Goal: Complete application form

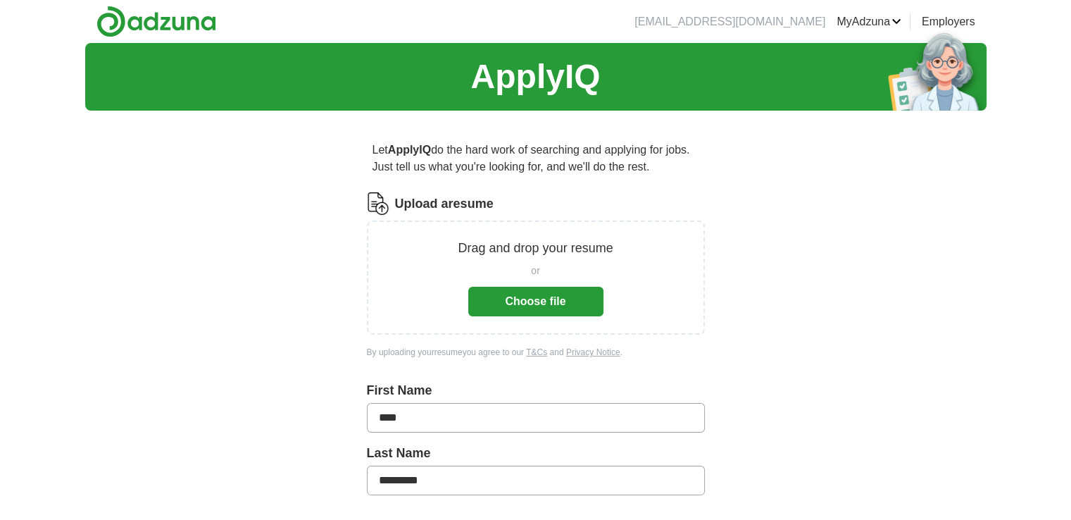
click at [562, 301] on button "Choose file" at bounding box center [535, 302] width 135 height 30
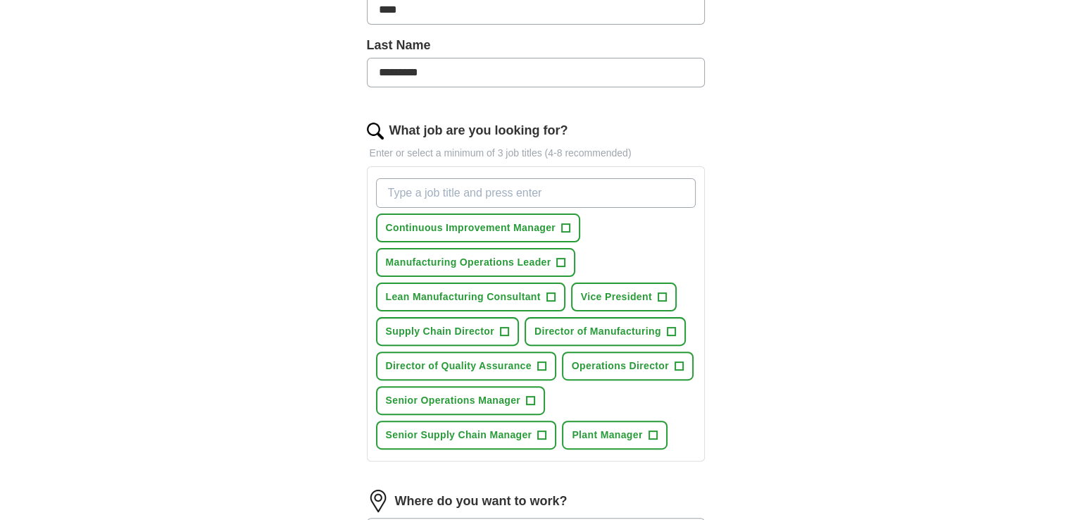
scroll to position [423, 0]
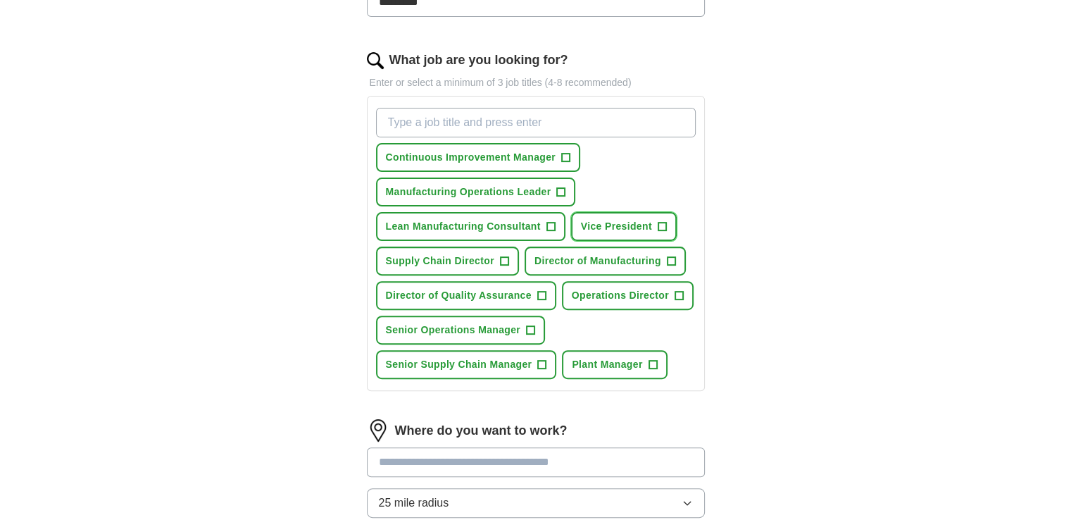
click at [661, 225] on span "+" at bounding box center [662, 226] width 8 height 11
click at [663, 260] on button "Director of Manufacturing +" at bounding box center [605, 261] width 161 height 29
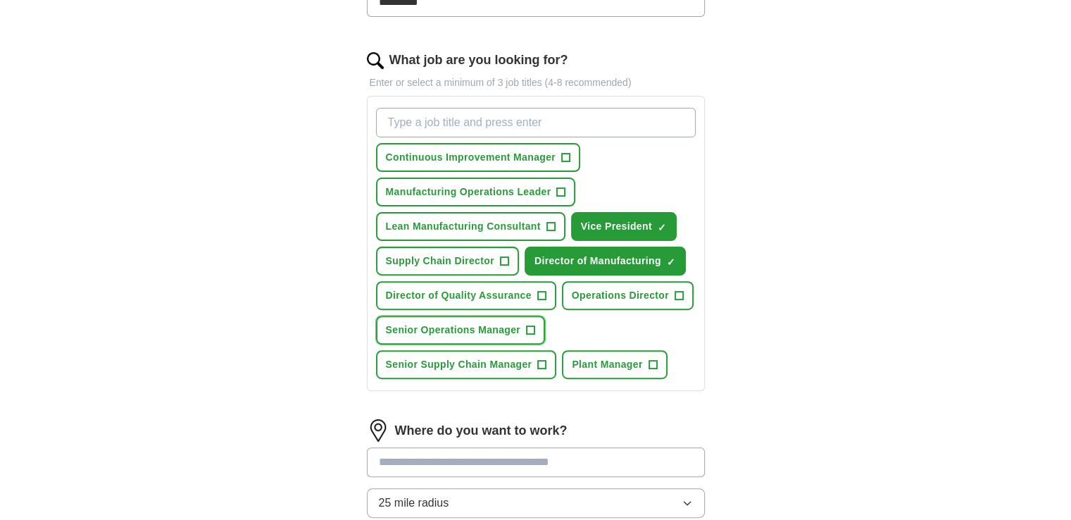
click at [524, 326] on button "Senior Operations Manager +" at bounding box center [461, 330] width 170 height 29
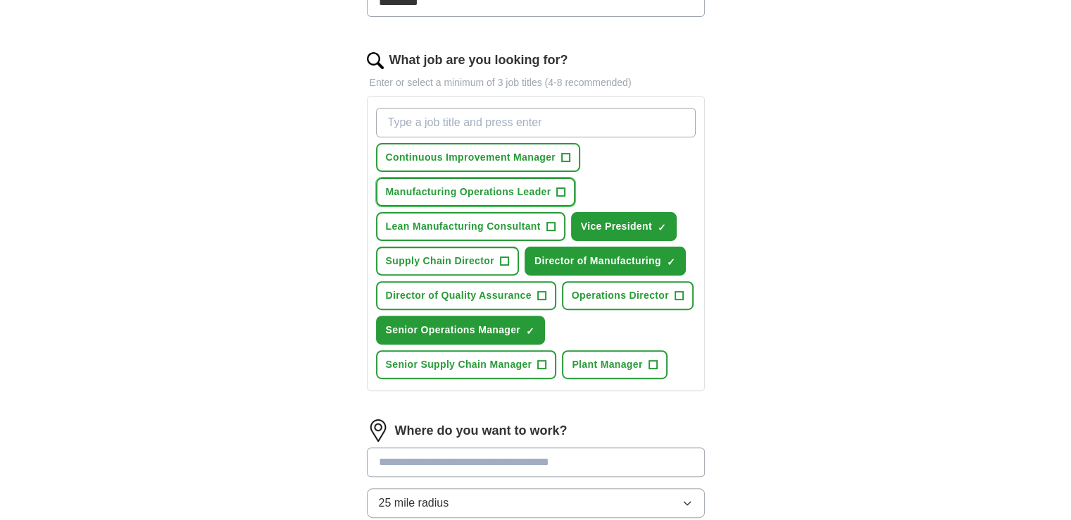
click at [518, 193] on span "Manufacturing Operations Leader" at bounding box center [469, 192] width 166 height 15
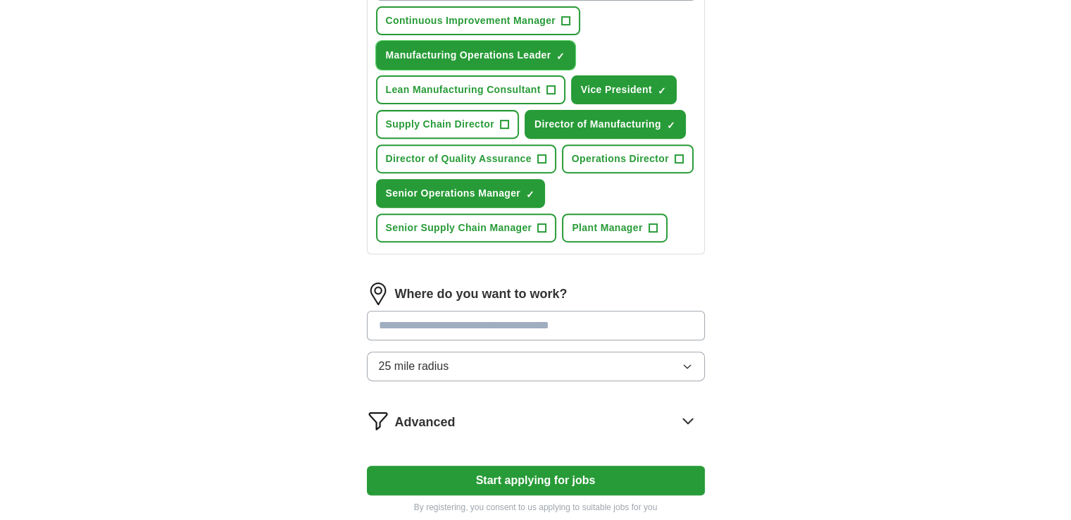
scroll to position [634, 0]
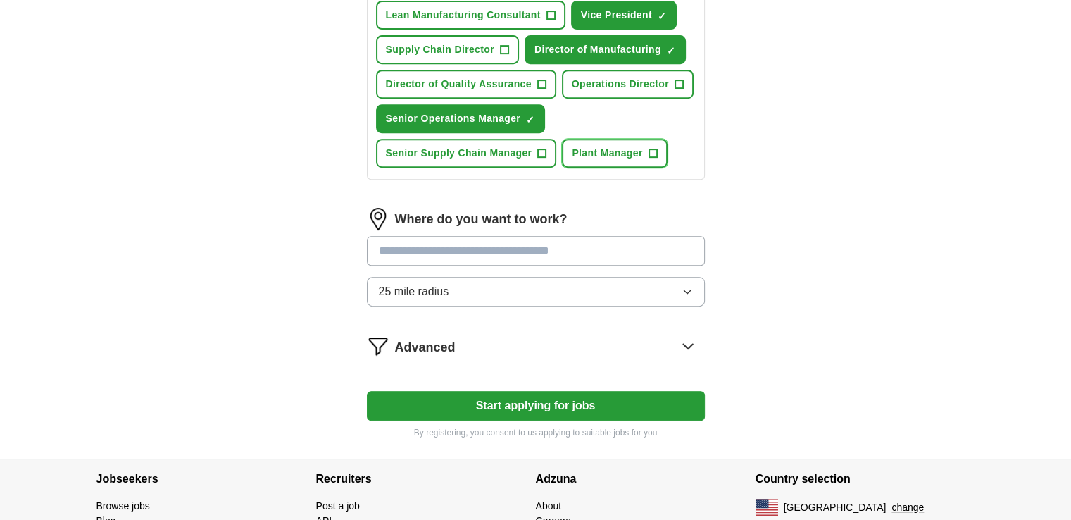
click at [629, 149] on span "Plant Manager" at bounding box center [607, 153] width 70 height 15
click at [633, 251] on input at bounding box center [536, 251] width 338 height 30
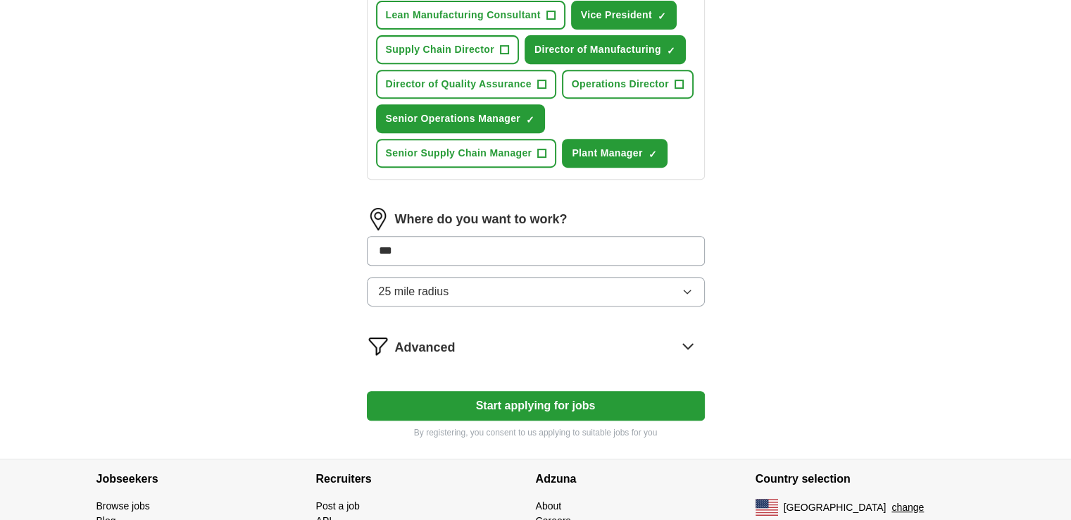
type input "****"
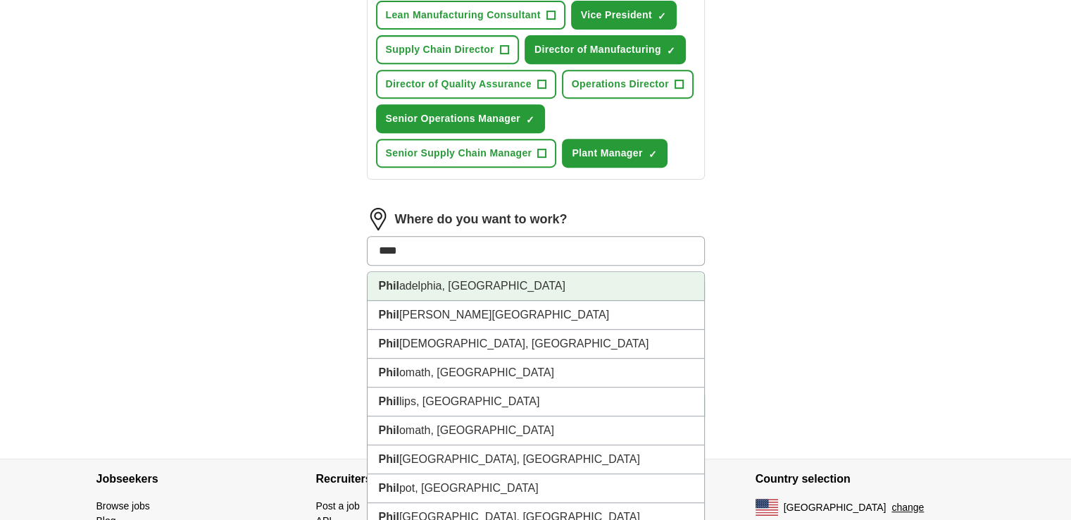
click at [498, 282] on li "[PERSON_NAME], [GEOGRAPHIC_DATA]" at bounding box center [536, 286] width 337 height 29
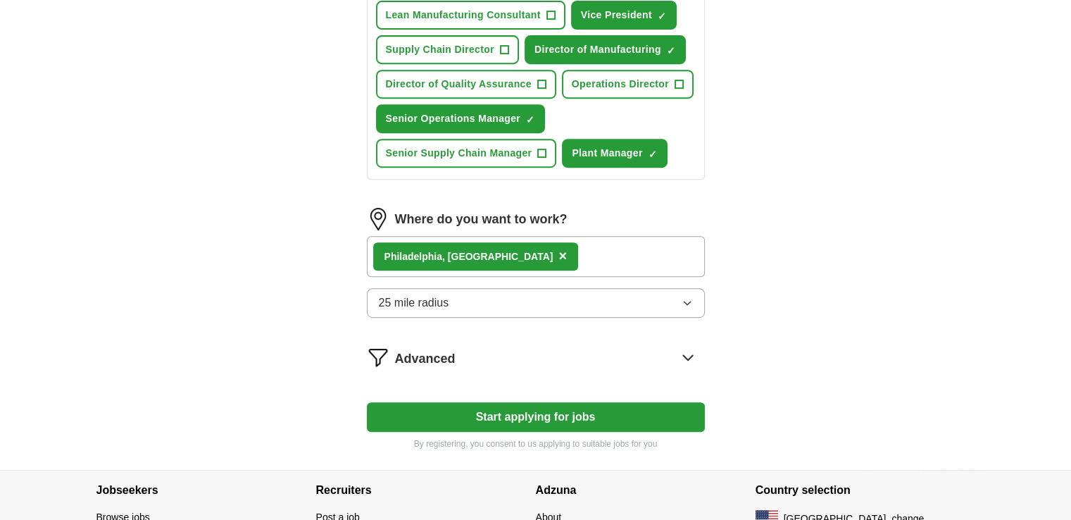
click at [683, 297] on icon "button" at bounding box center [687, 302] width 11 height 11
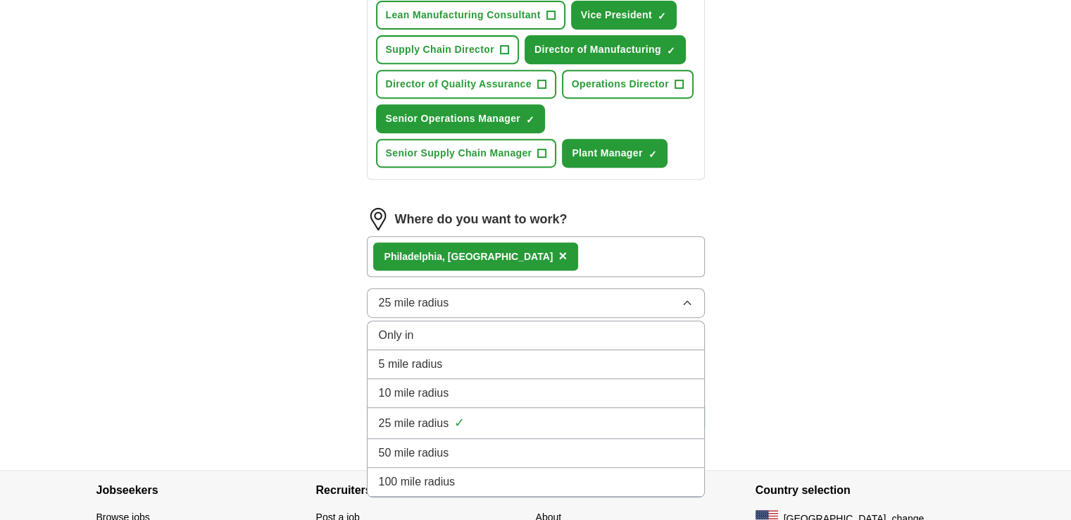
click at [556, 444] on div "50 mile radius" at bounding box center [536, 452] width 314 height 17
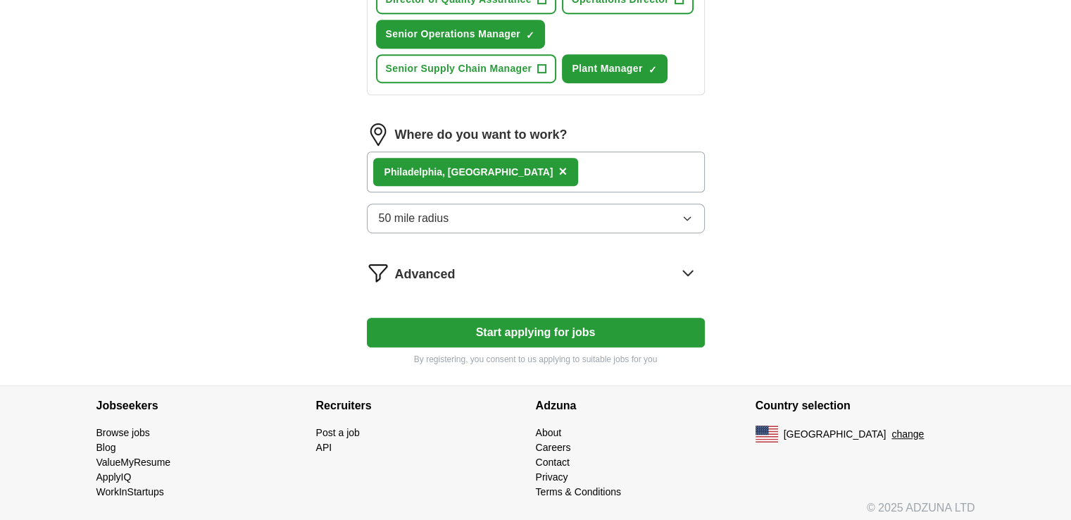
scroll to position [720, 0]
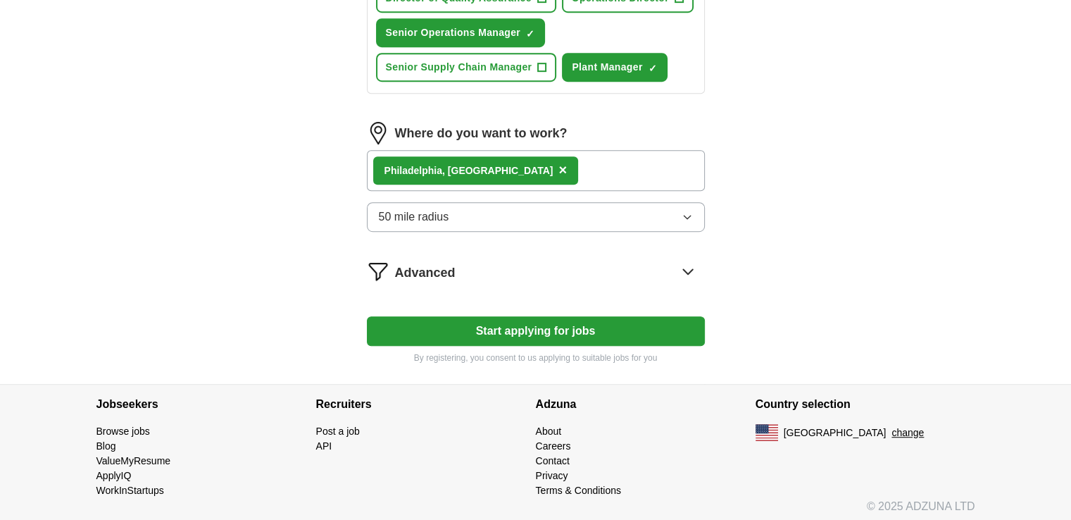
click at [535, 327] on button "Start applying for jobs" at bounding box center [536, 331] width 338 height 30
select select "**"
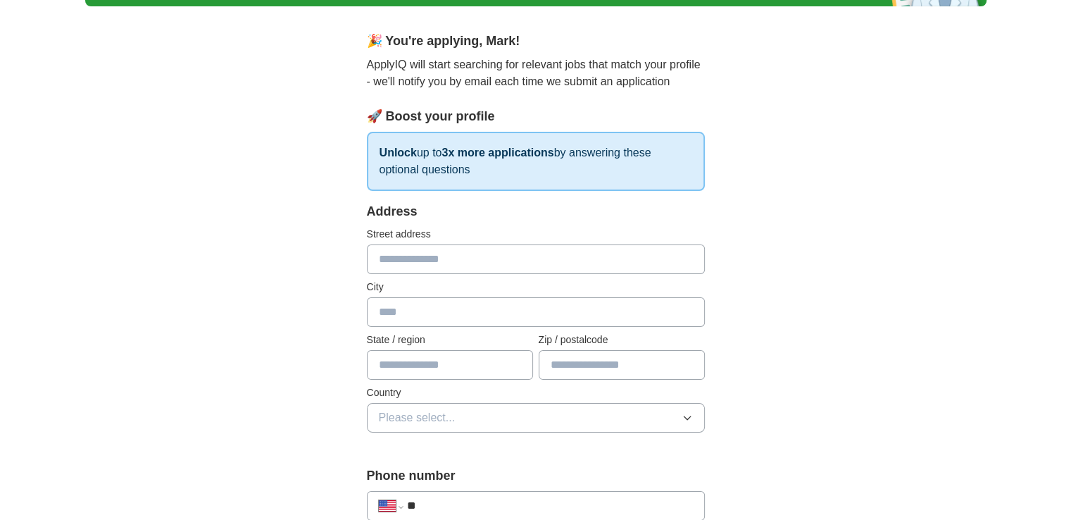
scroll to position [141, 0]
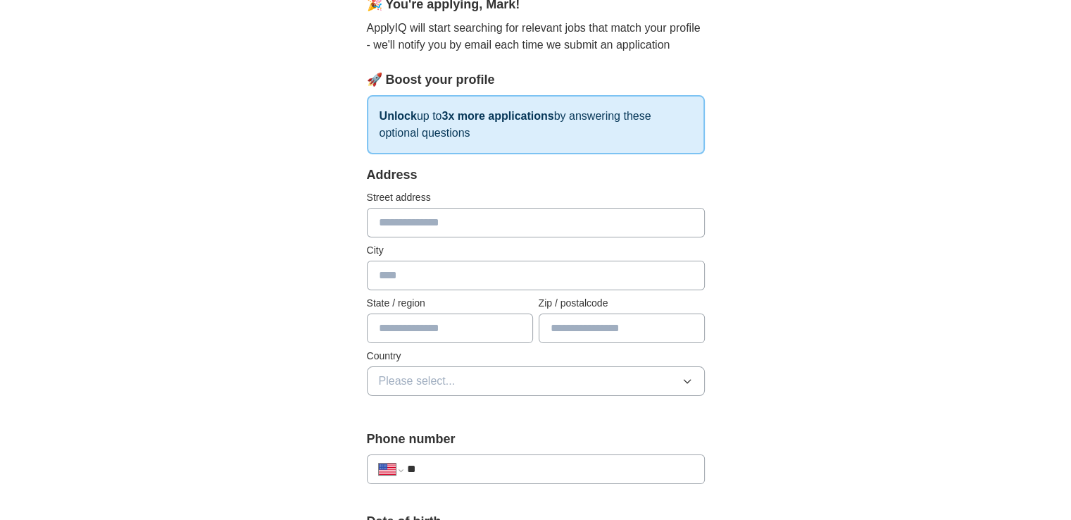
click at [541, 223] on input "text" at bounding box center [536, 223] width 338 height 30
type input "**********"
type input "*******"
type input "**"
type input "*****"
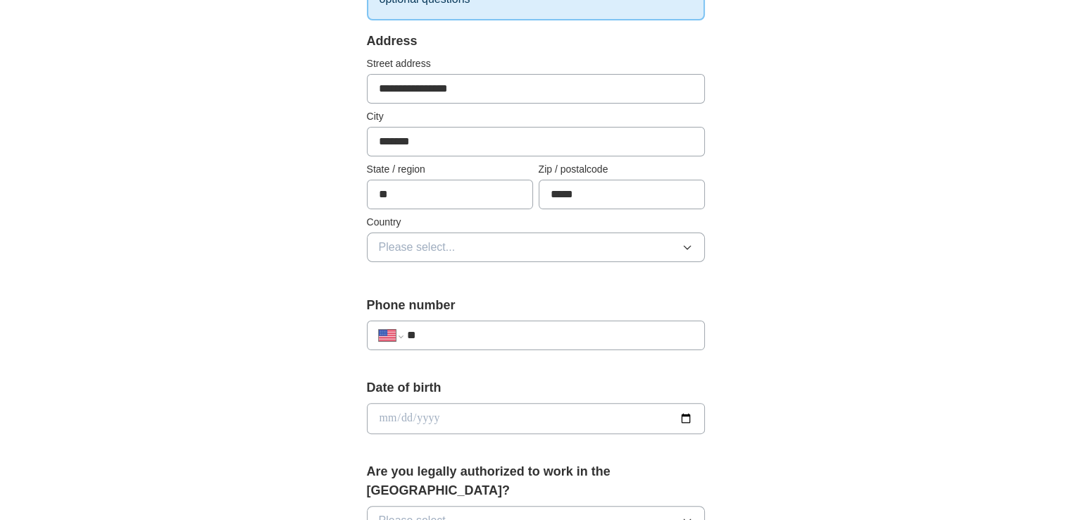
scroll to position [282, 0]
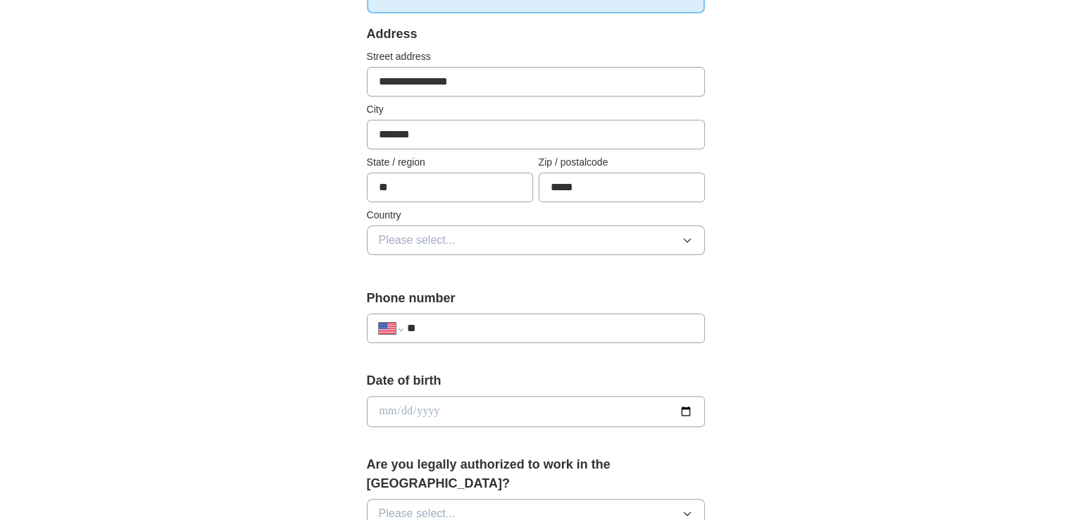
click at [628, 237] on button "Please select..." at bounding box center [536, 240] width 338 height 30
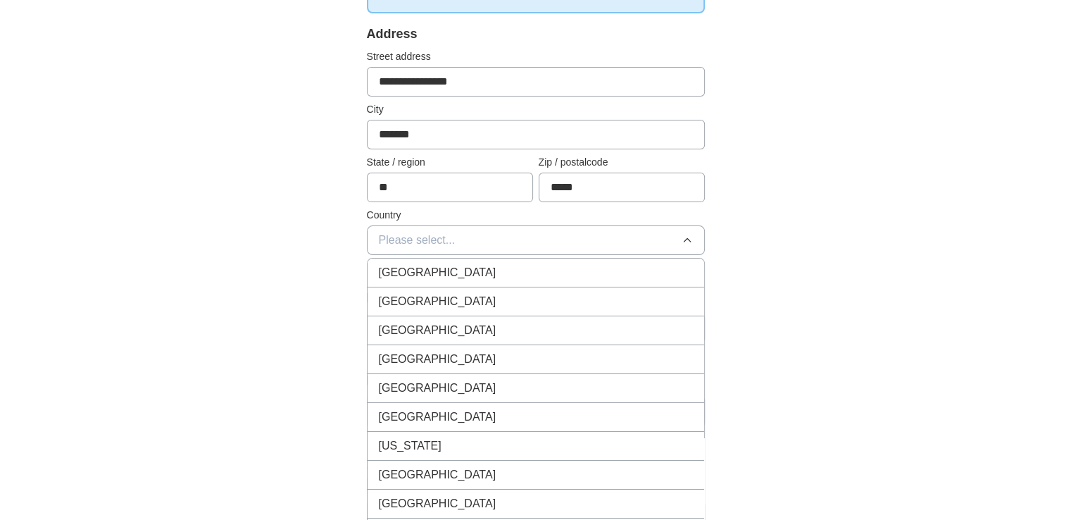
click at [559, 302] on div "[GEOGRAPHIC_DATA]" at bounding box center [536, 301] width 314 height 17
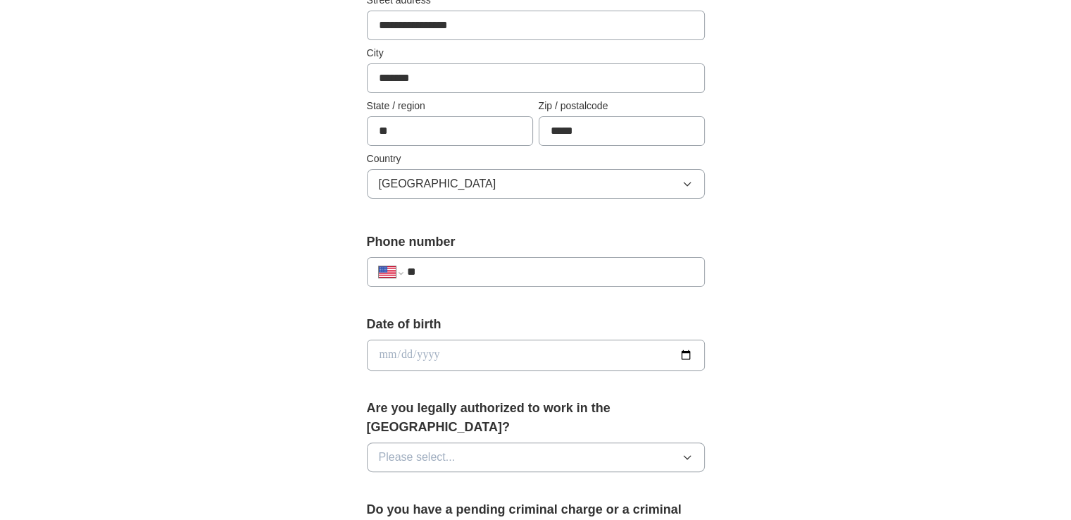
scroll to position [423, 0]
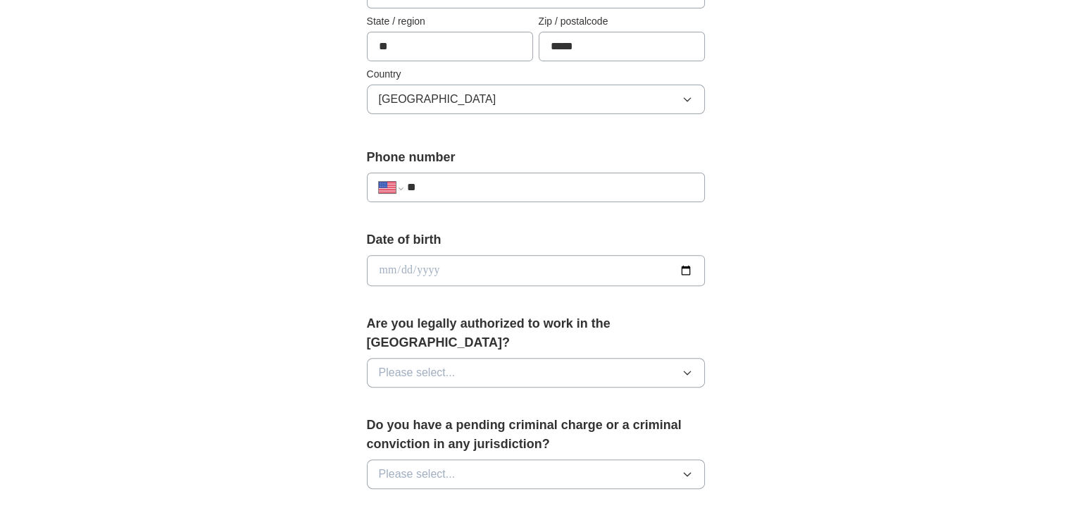
click at [603, 187] on input "**" at bounding box center [549, 187] width 286 height 17
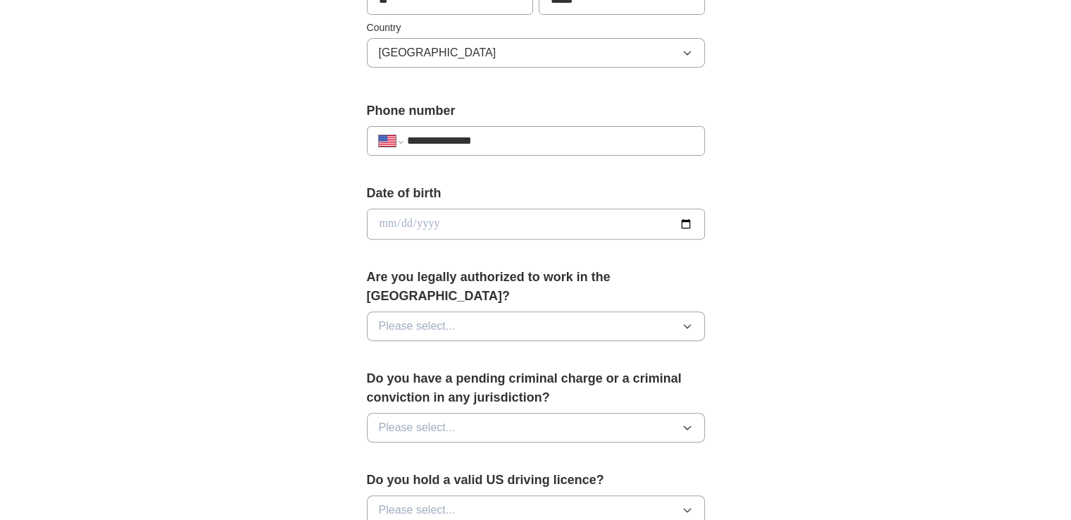
scroll to position [563, 0]
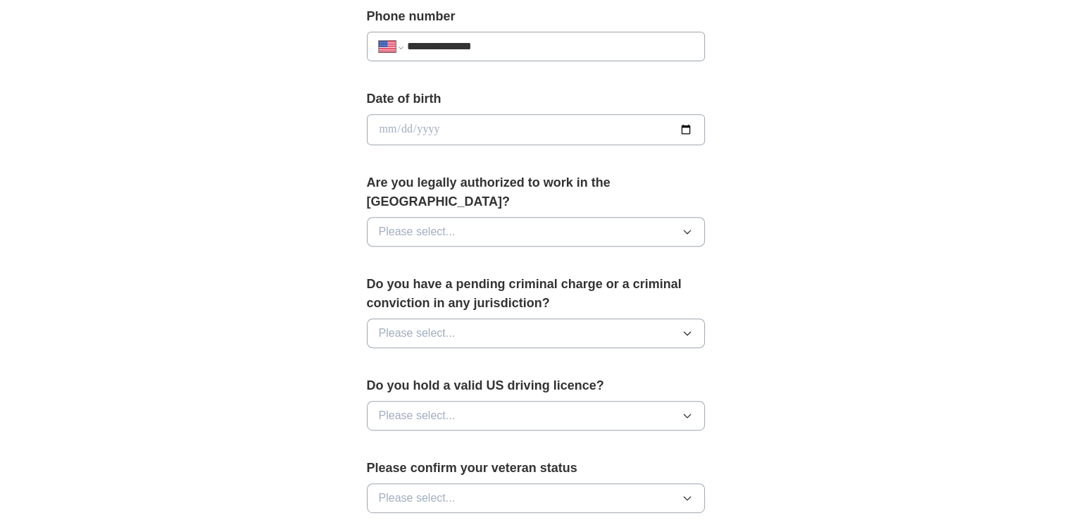
type input "**********"
click at [655, 217] on button "Please select..." at bounding box center [536, 232] width 338 height 30
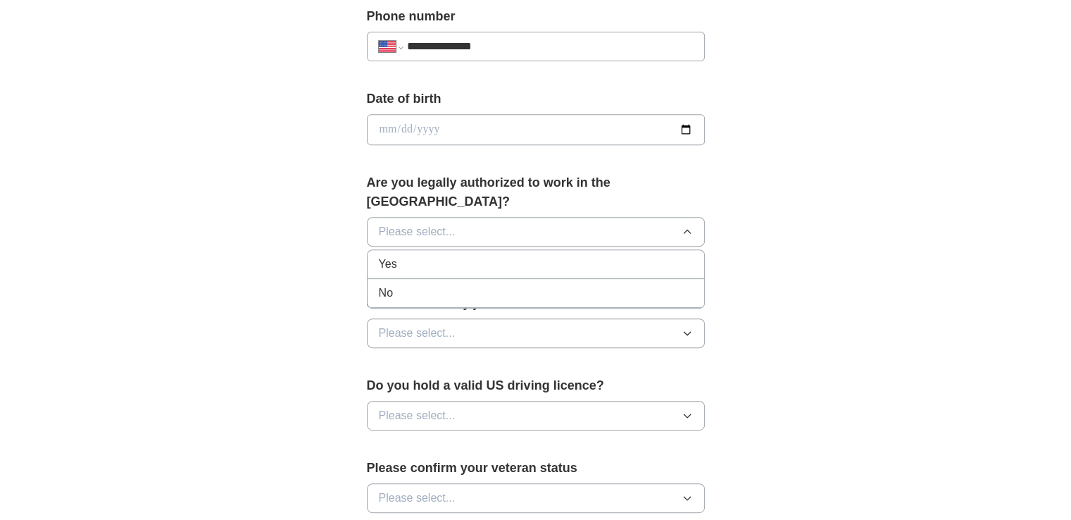
click at [628, 256] on div "Yes" at bounding box center [536, 264] width 314 height 17
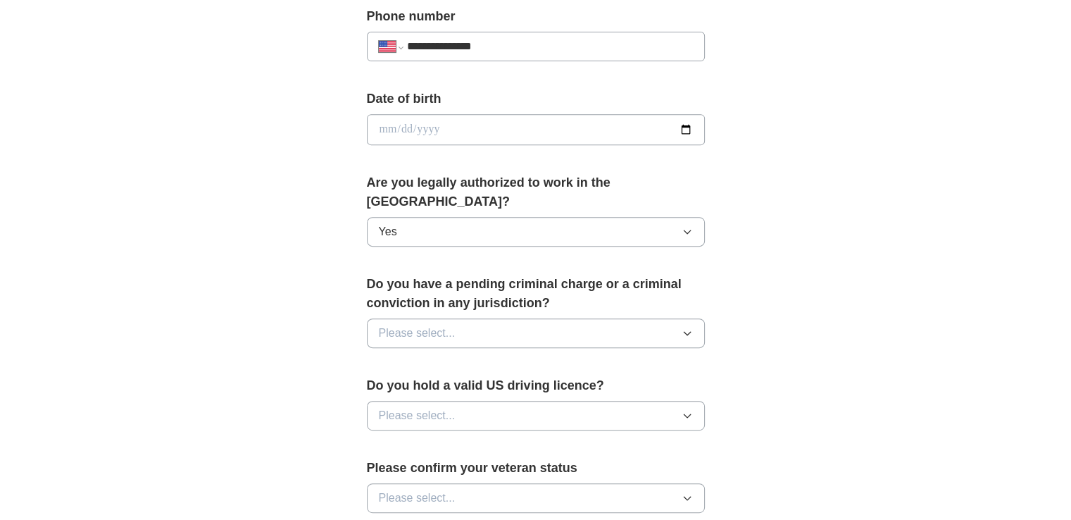
click at [648, 318] on button "Please select..." at bounding box center [536, 333] width 338 height 30
click at [602, 386] on div "No" at bounding box center [536, 394] width 314 height 17
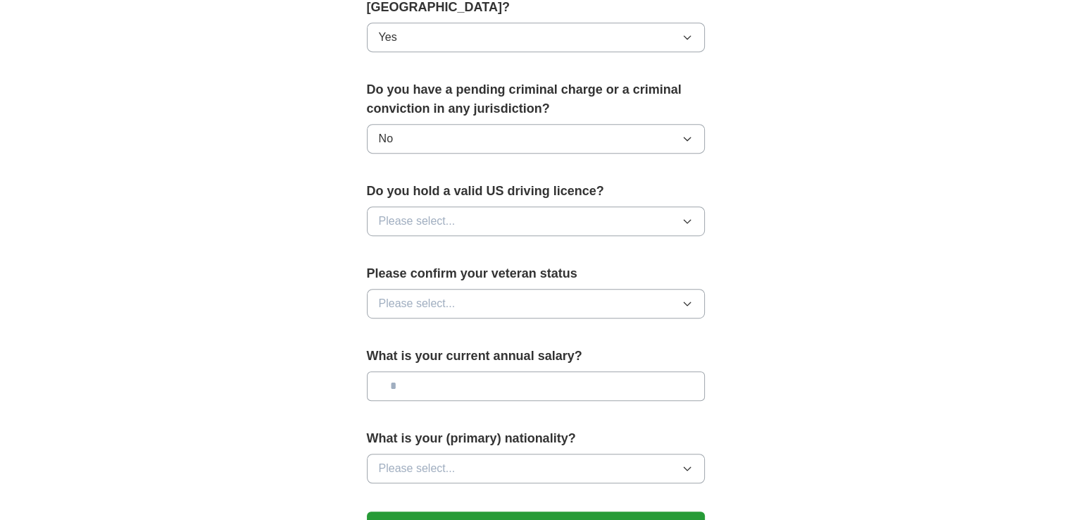
scroll to position [775, 0]
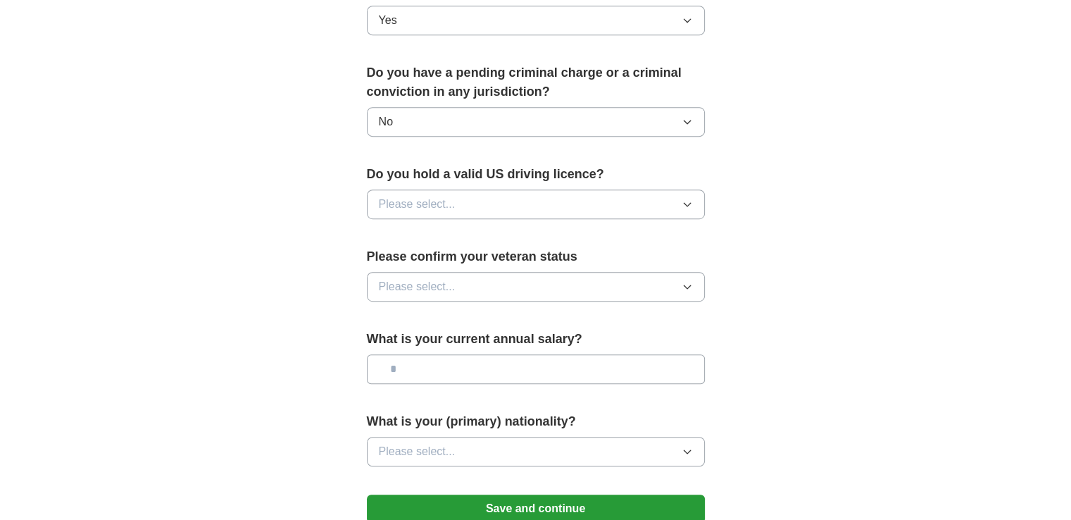
click at [641, 189] on button "Please select..." at bounding box center [536, 204] width 338 height 30
click at [616, 228] on div "Yes" at bounding box center [536, 236] width 314 height 17
click at [631, 272] on button "Please select..." at bounding box center [536, 287] width 338 height 30
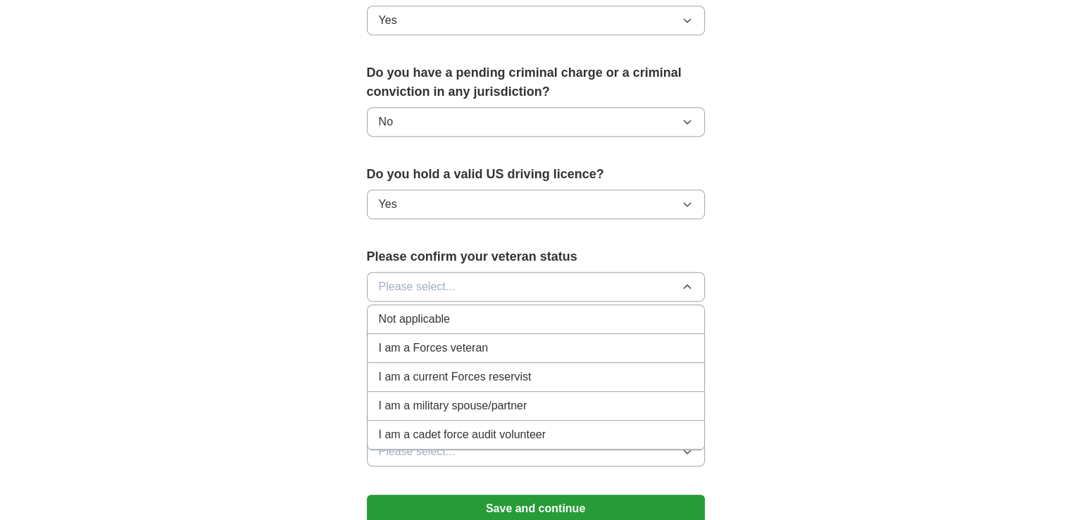
click at [610, 311] on div "Not applicable" at bounding box center [536, 319] width 314 height 17
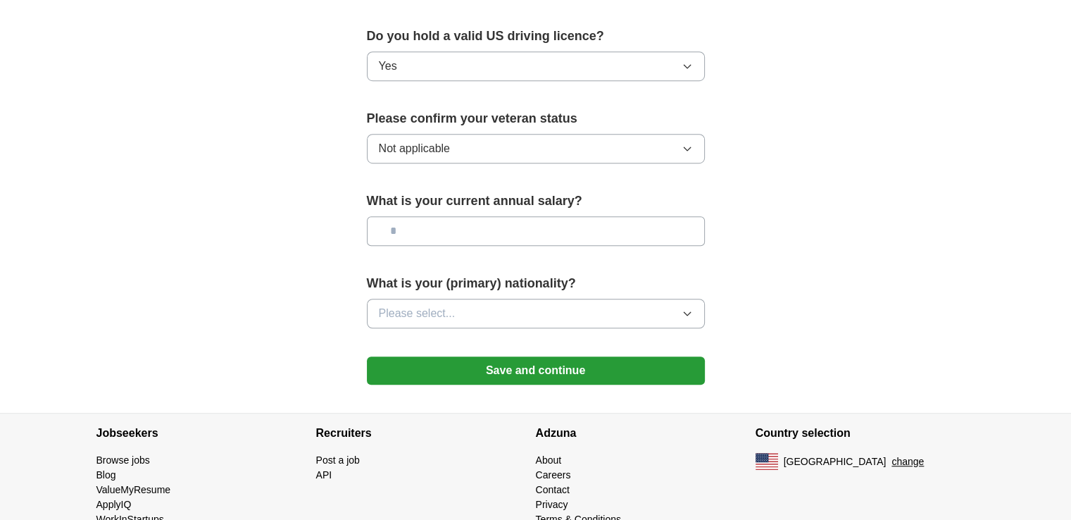
scroll to position [916, 0]
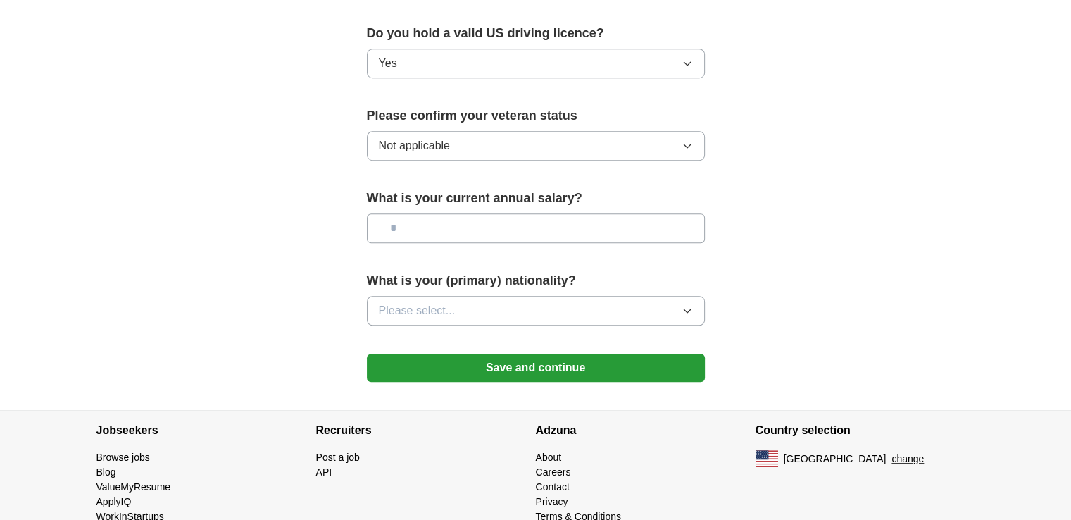
click at [585, 213] on input "text" at bounding box center [536, 228] width 338 height 30
type input "********"
click at [659, 296] on button "Please select..." at bounding box center [536, 311] width 338 height 30
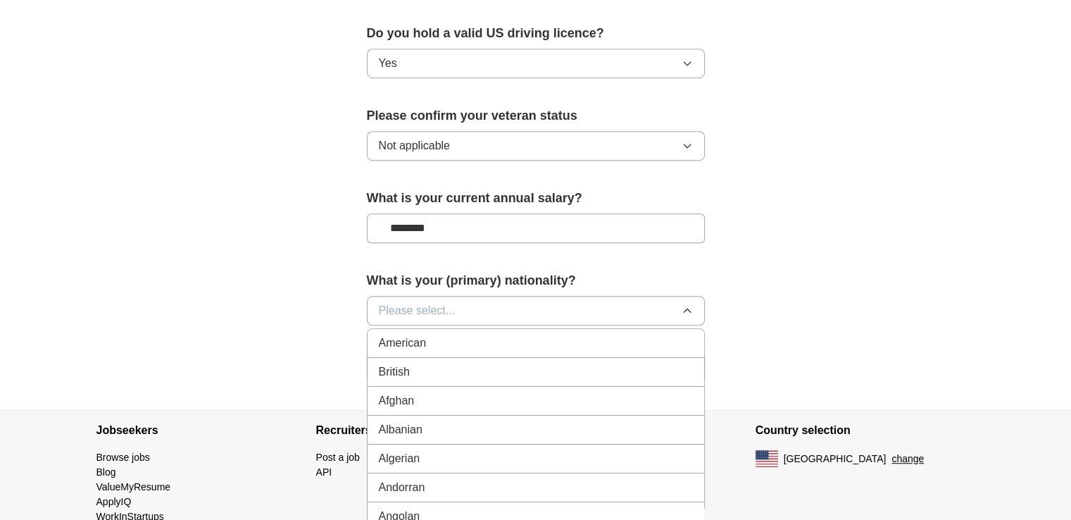
click at [643, 335] on div "American" at bounding box center [536, 343] width 314 height 17
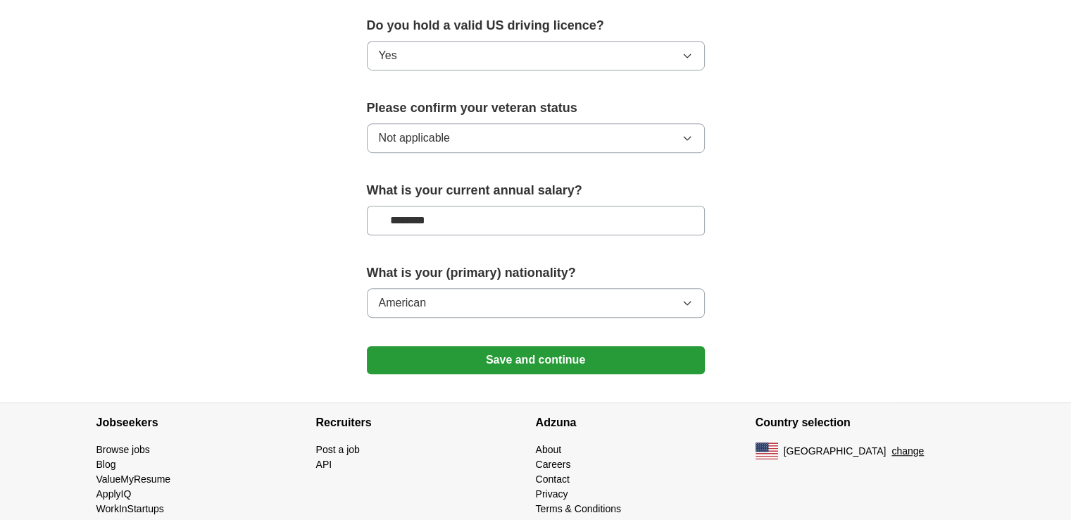
scroll to position [925, 0]
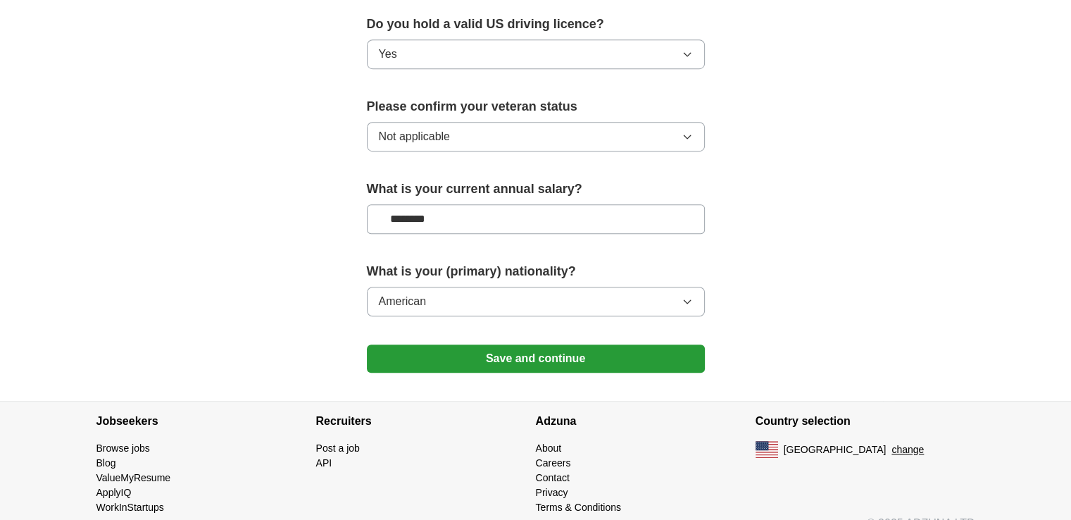
click at [544, 344] on button "Save and continue" at bounding box center [536, 358] width 338 height 28
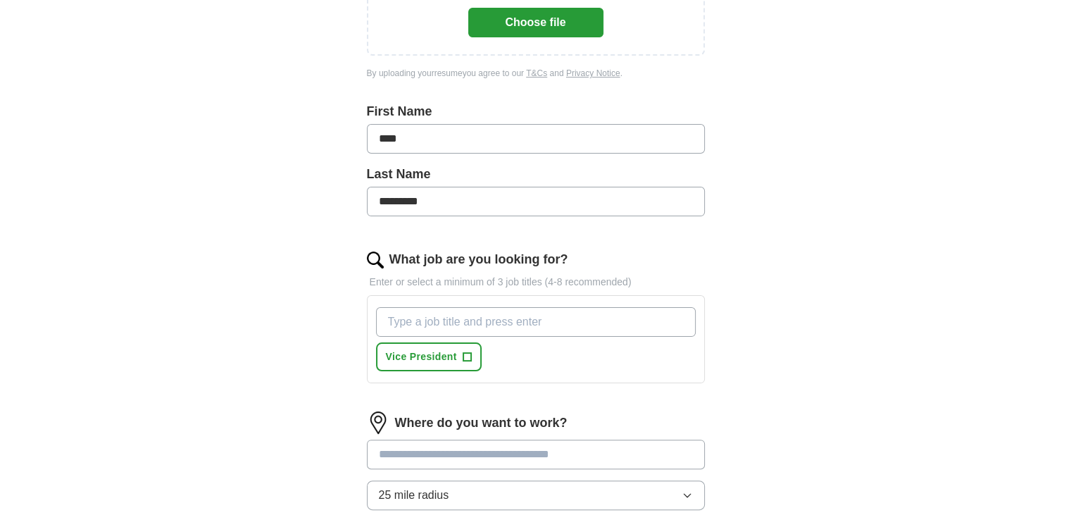
scroll to position [208, 0]
